Goal: Information Seeking & Learning: Find specific fact

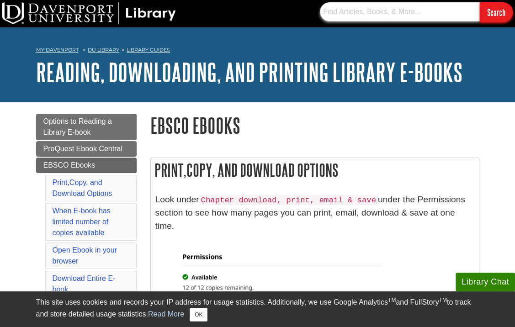
click at [397, 7] on input "text" at bounding box center [400, 11] width 160 height 19
paste input "marketing of services [PERSON_NAME] epub"
type input "marketing of services [PERSON_NAME] epub"
paste input "marketing of services [PERSON_NAME] epub"
drag, startPoint x: 452, startPoint y: 13, endPoint x: 486, endPoint y: 11, distance: 34.4
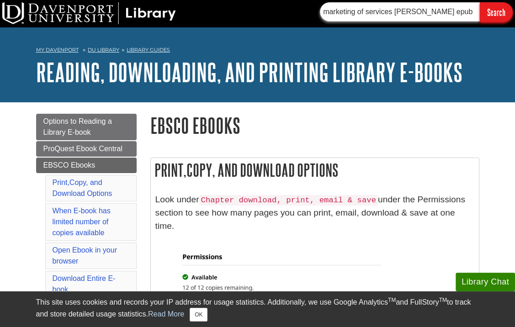
click at [486, 11] on form "marketing of services [PERSON_NAME] epub Search" at bounding box center [416, 12] width 193 height 20
click at [487, 16] on input "Search" at bounding box center [496, 12] width 33 height 20
click at [500, 11] on input "Search" at bounding box center [496, 12] width 33 height 20
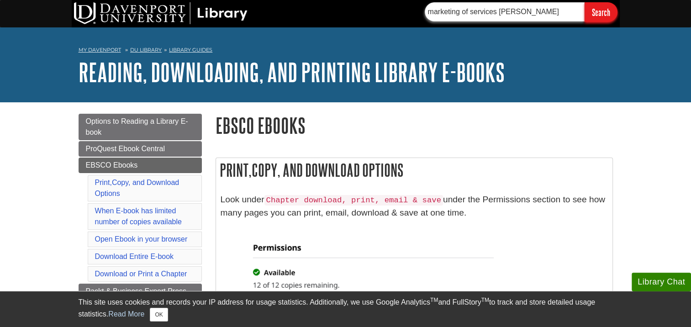
click at [515, 13] on input "marketing of services [PERSON_NAME]" at bounding box center [505, 11] width 160 height 19
drag, startPoint x: 563, startPoint y: 13, endPoint x: 495, endPoint y: 19, distance: 67.9
click at [495, 19] on input "marketing of services [PERSON_NAME]" at bounding box center [505, 11] width 160 height 19
type input "marketing of services"
drag, startPoint x: 621, startPoint y: 11, endPoint x: 606, endPoint y: 14, distance: 15.3
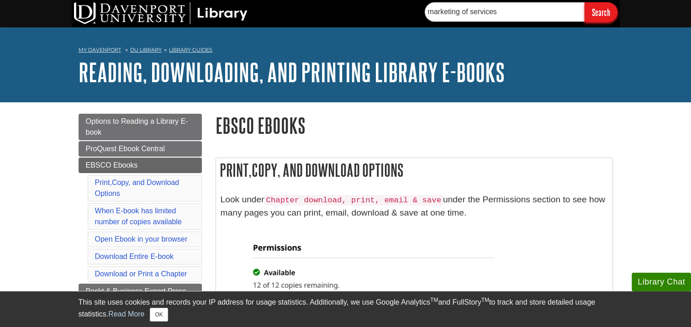
click at [515, 14] on div "marketing of services Search" at bounding box center [345, 13] width 691 height 27
click at [515, 14] on input "Search" at bounding box center [601, 12] width 33 height 20
